Goal: Navigation & Orientation: Find specific page/section

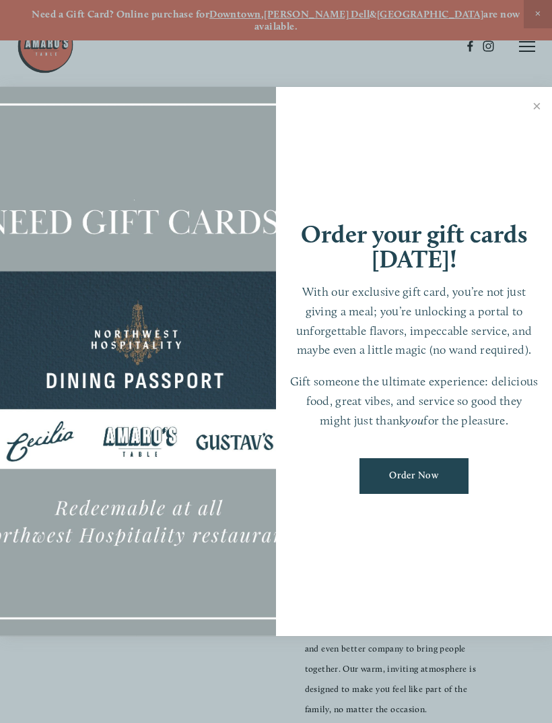
click at [490, 342] on p "With our exclusive gift card, you’re not just giving a meal; you’re unlocking a…" at bounding box center [414, 320] width 249 height 77
click at [539, 99] on link "Close" at bounding box center [537, 108] width 26 height 38
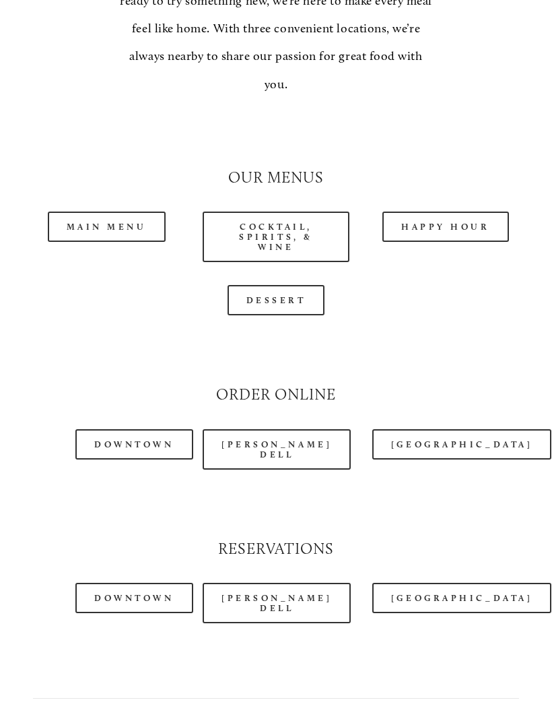
scroll to position [1142, 0]
click at [498, 109] on div at bounding box center [276, 132] width 509 height 46
click at [127, 211] on link "Main Menu" at bounding box center [107, 226] width 118 height 30
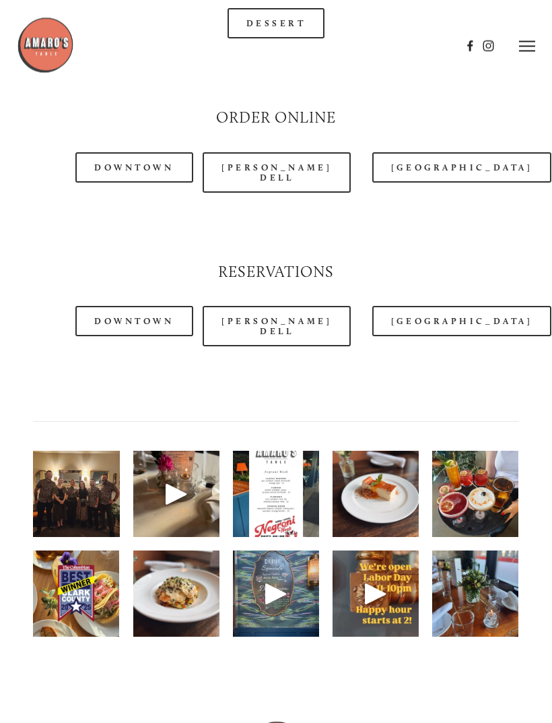
scroll to position [1415, 0]
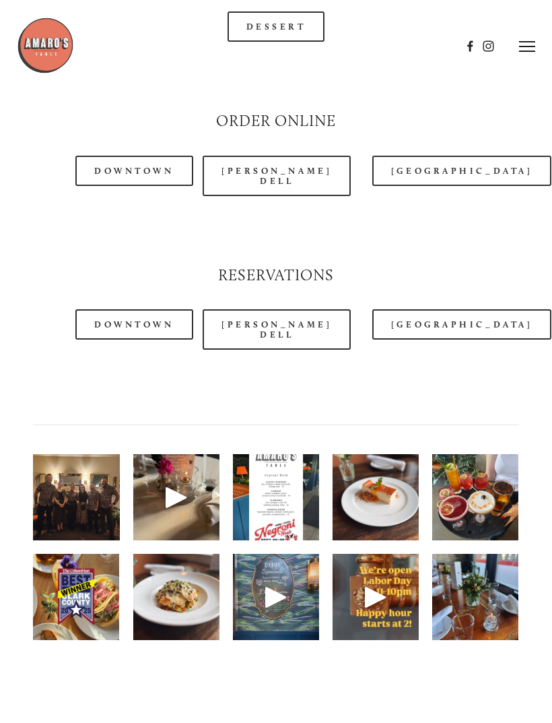
click at [156, 156] on link "Downtown" at bounding box center [133, 171] width 117 height 30
click at [288, 207] on div at bounding box center [276, 230] width 509 height 46
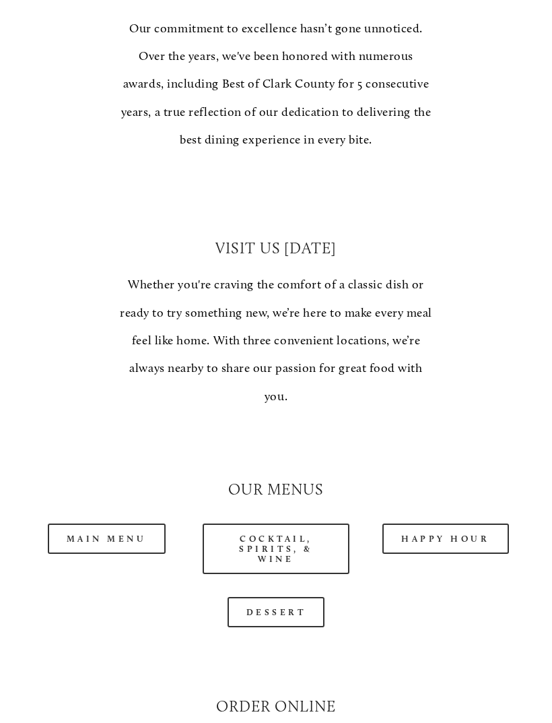
scroll to position [840, 0]
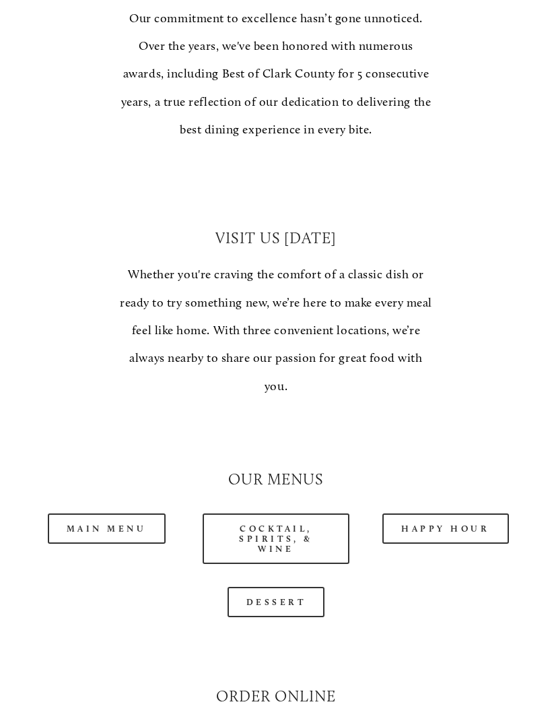
click at [141, 513] on link "Main Menu" at bounding box center [107, 528] width 118 height 30
